Goal: Task Accomplishment & Management: Manage account settings

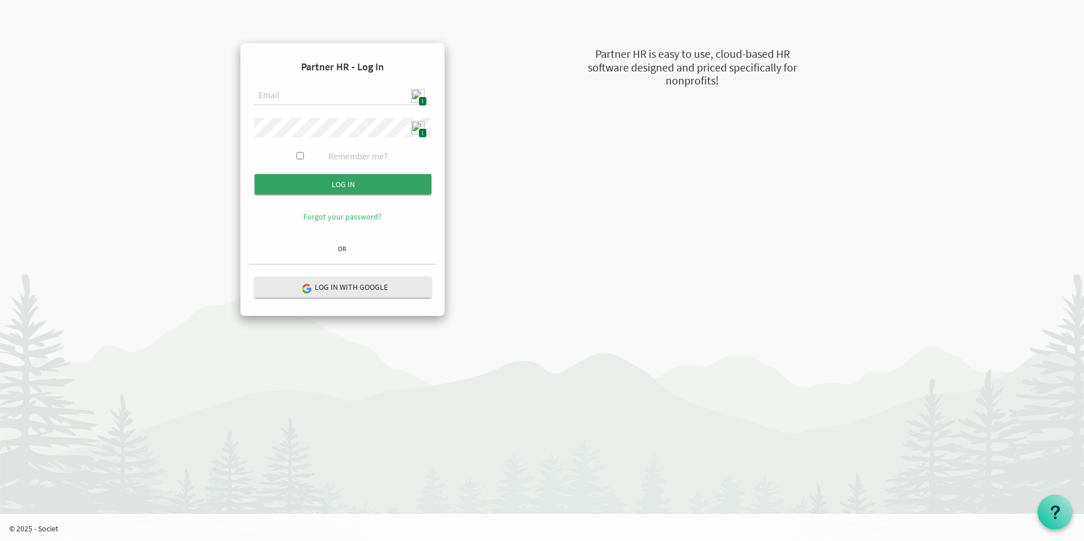
type input "[EMAIL_ADDRESS][DOMAIN_NAME]"
click at [313, 180] on input "Log in" at bounding box center [343, 184] width 177 height 20
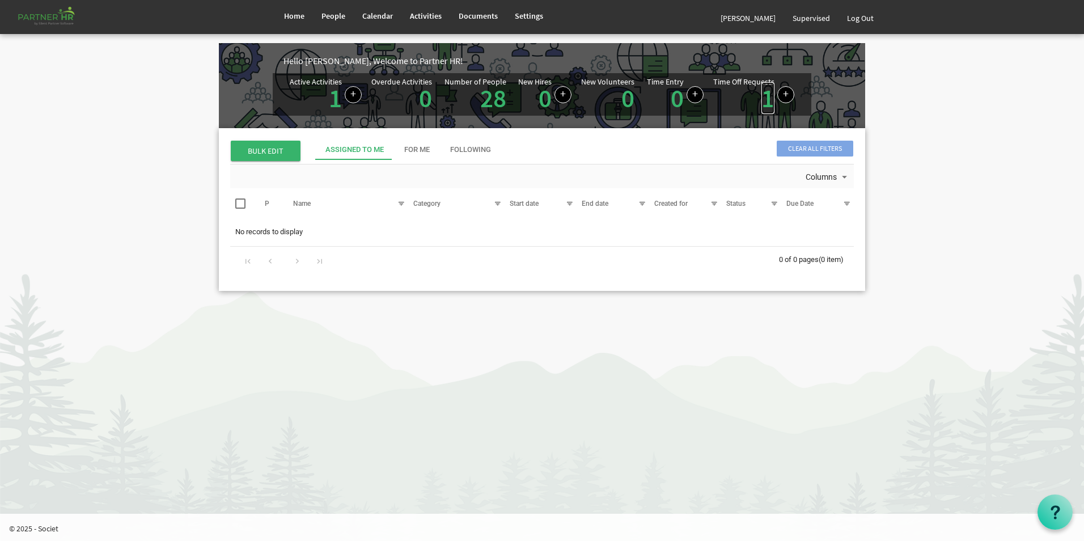
click at [764, 105] on link "1" at bounding box center [767, 98] width 13 height 32
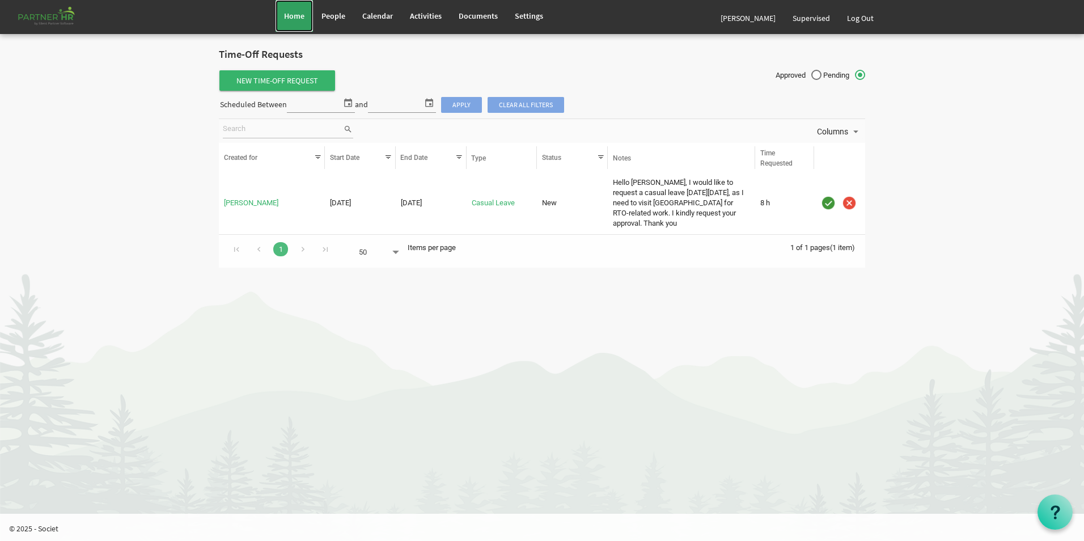
click at [292, 27] on link "Home" at bounding box center [294, 16] width 37 height 32
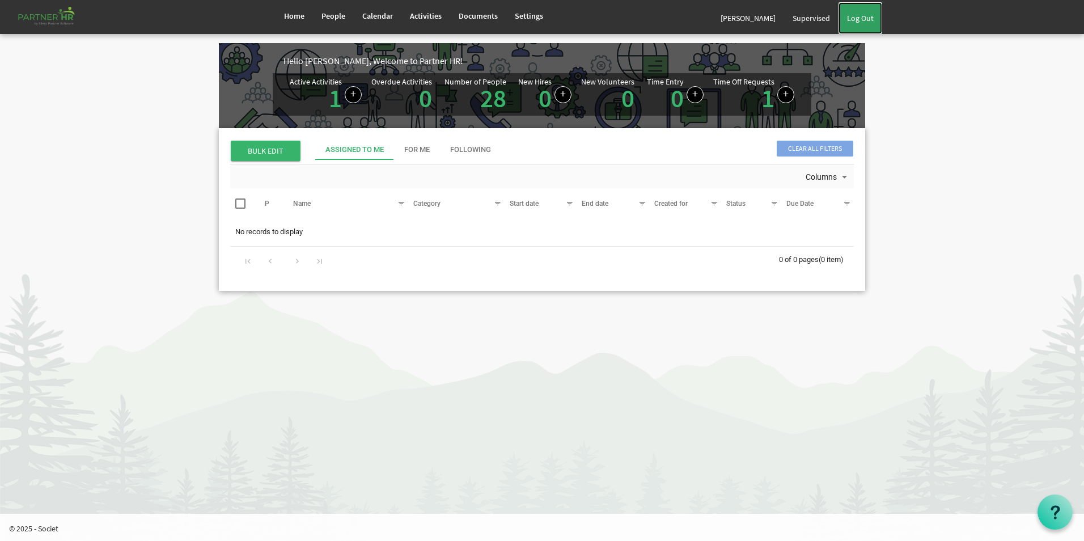
click at [860, 19] on link "Log Out" at bounding box center [860, 18] width 44 height 32
